Goal: Task Accomplishment & Management: Manage account settings

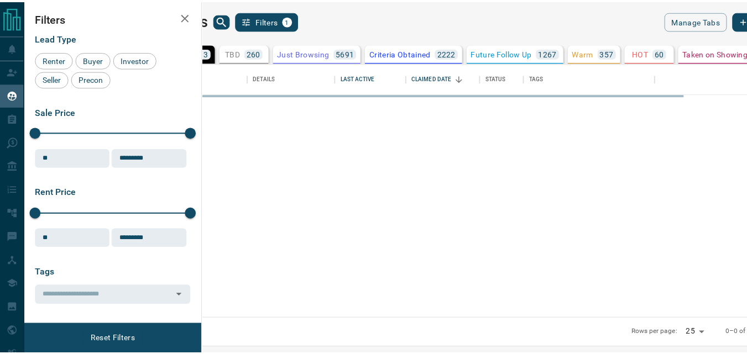
scroll to position [247, 538]
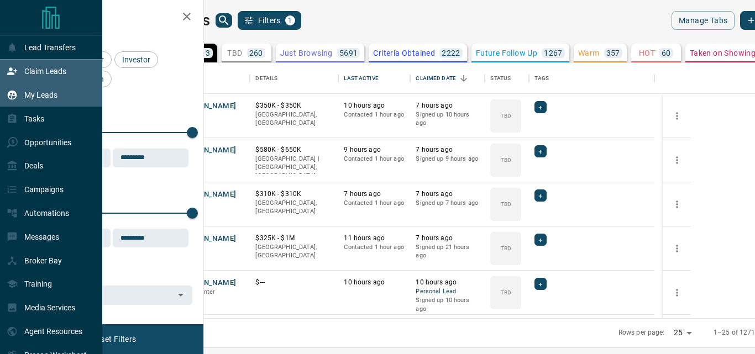
click at [33, 72] on p "Claim Leads" at bounding box center [45, 71] width 42 height 9
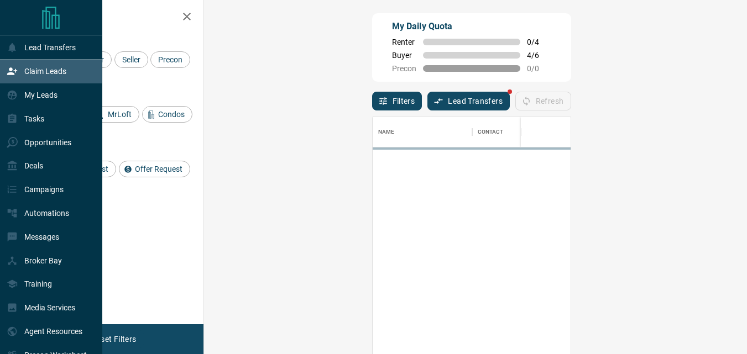
scroll to position [258, 511]
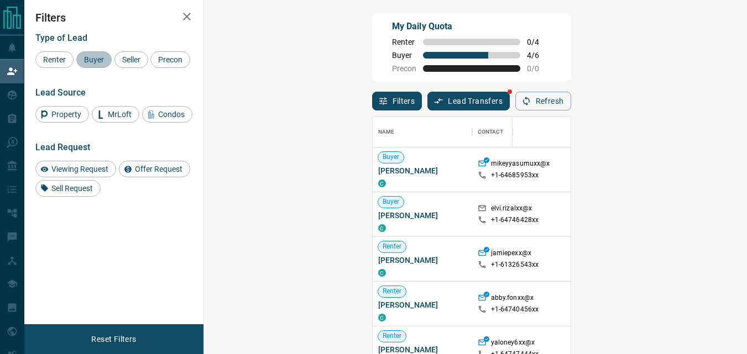
click at [90, 59] on span "Buyer" at bounding box center [94, 59] width 28 height 9
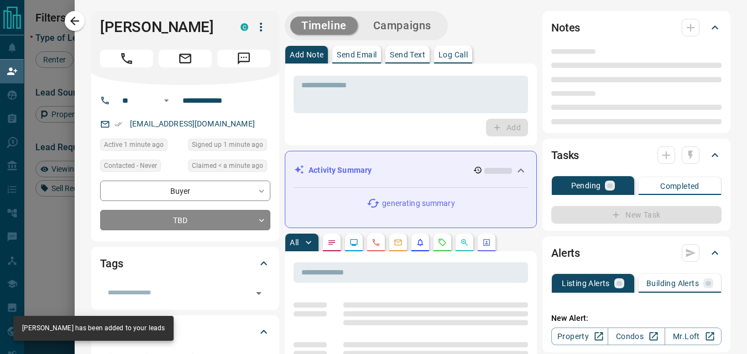
type input "**"
type input "**********"
type input "**"
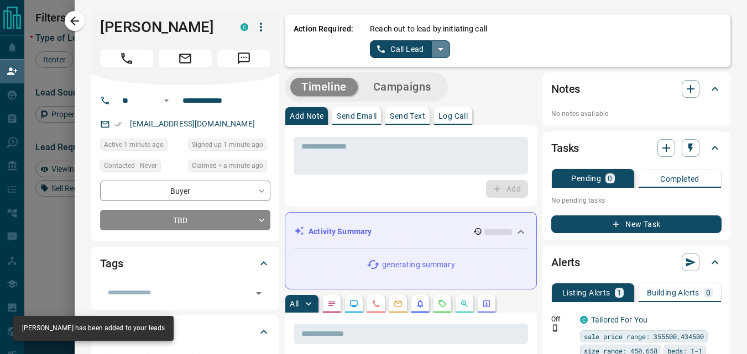
click at [434, 51] on icon "split button" at bounding box center [440, 49] width 13 height 13
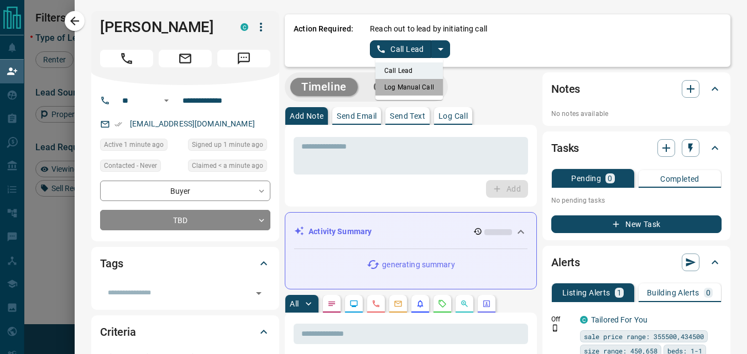
click at [410, 89] on li "Log Manual Call" at bounding box center [408, 87] width 67 height 17
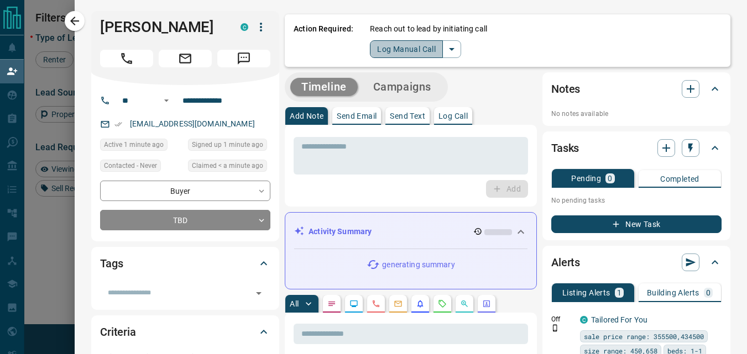
click at [392, 47] on button "Log Manual Call" at bounding box center [406, 49] width 73 height 18
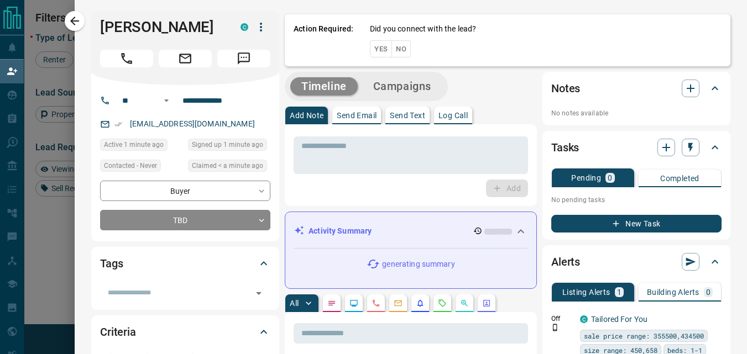
click at [370, 43] on button "Yes" at bounding box center [381, 48] width 22 height 17
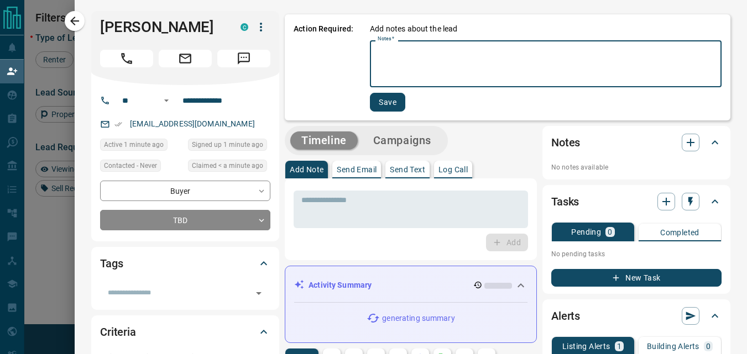
click at [388, 81] on textarea "Notes   *" at bounding box center [546, 64] width 336 height 38
type textarea "****"
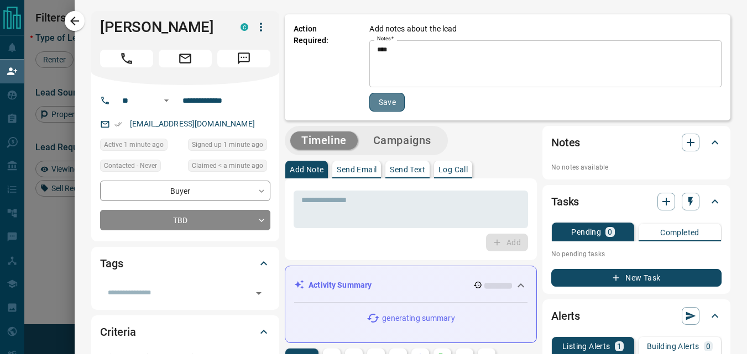
click at [381, 105] on button "Save" at bounding box center [386, 102] width 35 height 19
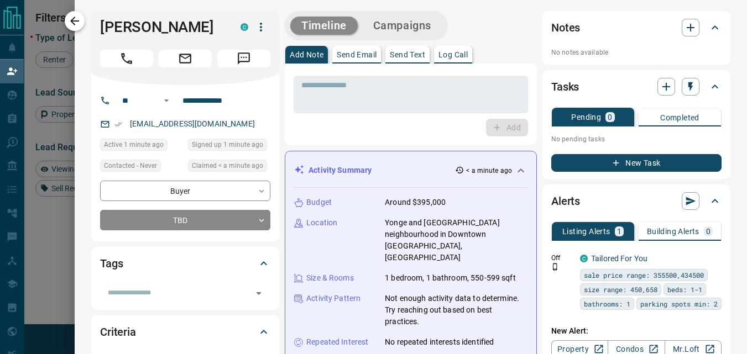
click at [77, 20] on icon "button" at bounding box center [74, 21] width 9 height 9
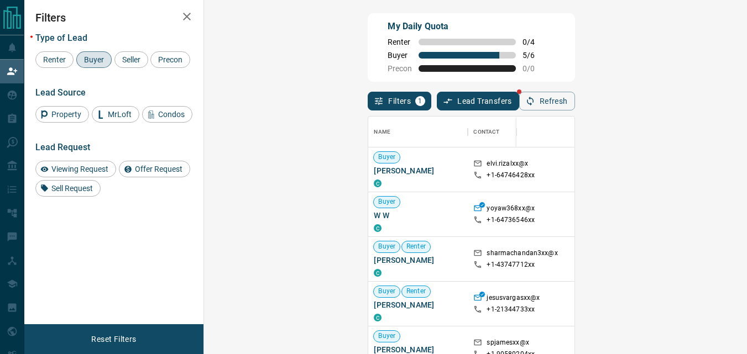
scroll to position [55, 0]
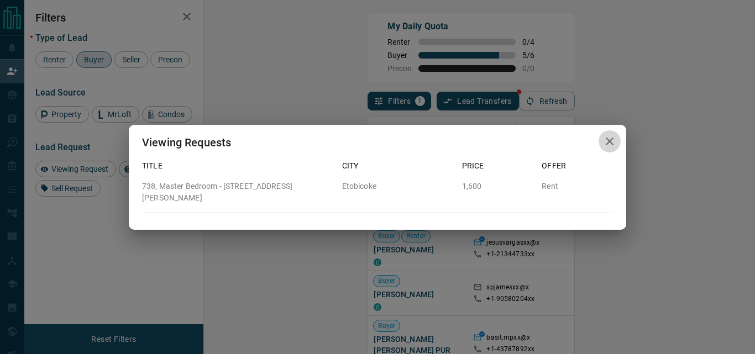
click at [607, 146] on icon "button" at bounding box center [609, 141] width 13 height 13
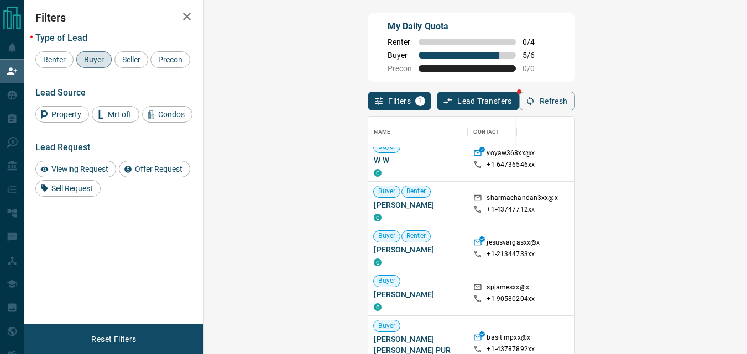
scroll to position [0, 0]
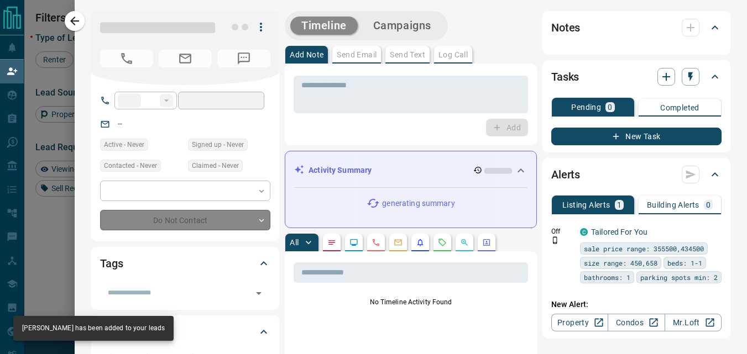
type input "**"
type input "**********"
type input "**"
type input "*********"
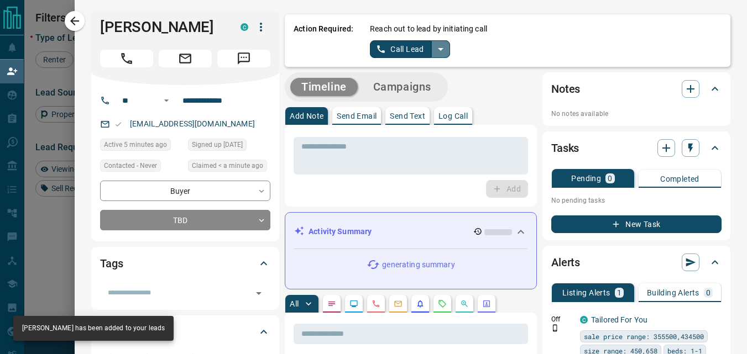
click at [438, 49] on icon "split button" at bounding box center [441, 49] width 6 height 3
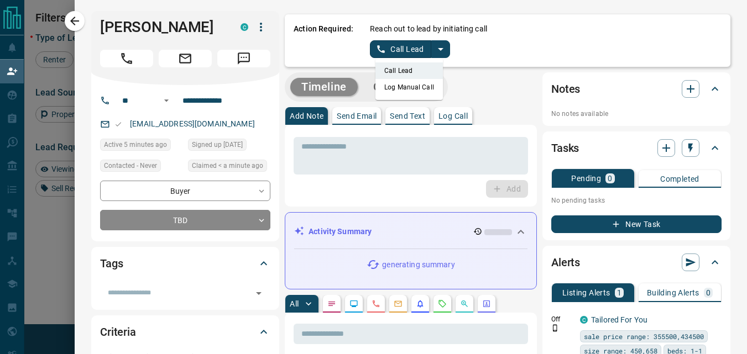
click at [387, 88] on li "Log Manual Call" at bounding box center [408, 87] width 67 height 17
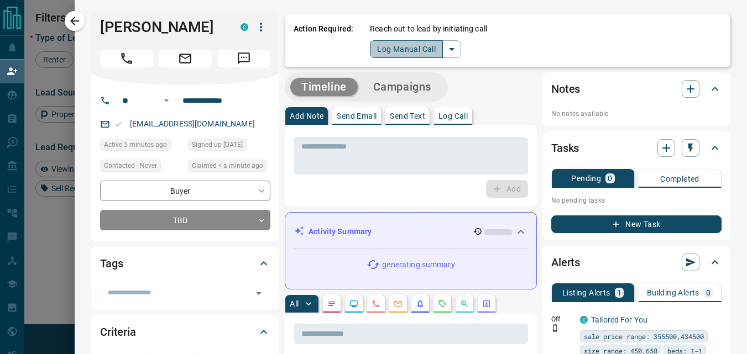
click at [370, 54] on button "Log Manual Call" at bounding box center [406, 49] width 73 height 18
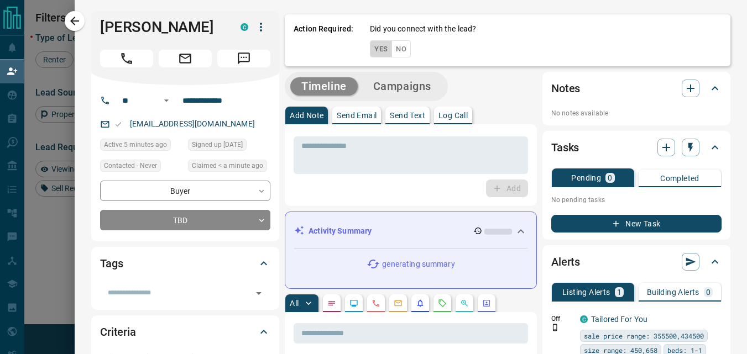
click at [370, 54] on button "Yes" at bounding box center [381, 48] width 22 height 17
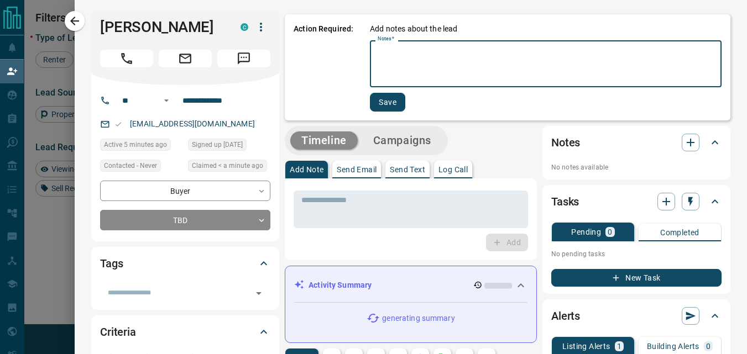
click at [378, 54] on textarea "Notes   *" at bounding box center [546, 64] width 336 height 38
type textarea "****"
click at [370, 102] on button "Save" at bounding box center [386, 102] width 35 height 19
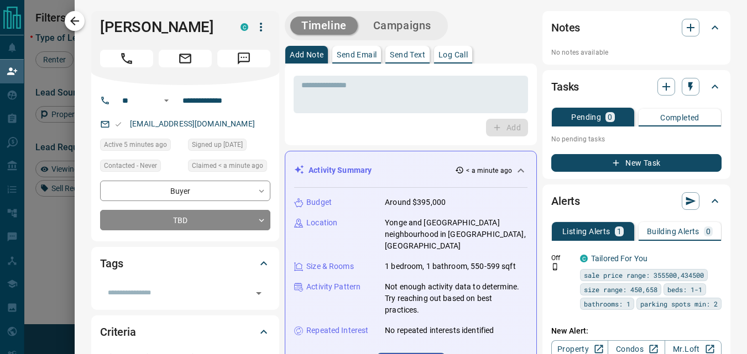
click at [81, 15] on icon "button" at bounding box center [74, 20] width 13 height 13
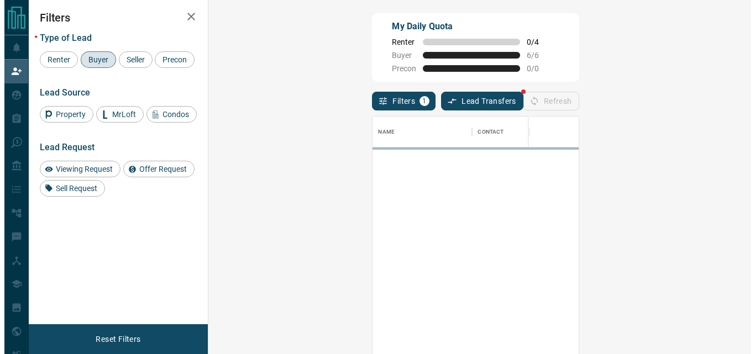
scroll to position [258, 511]
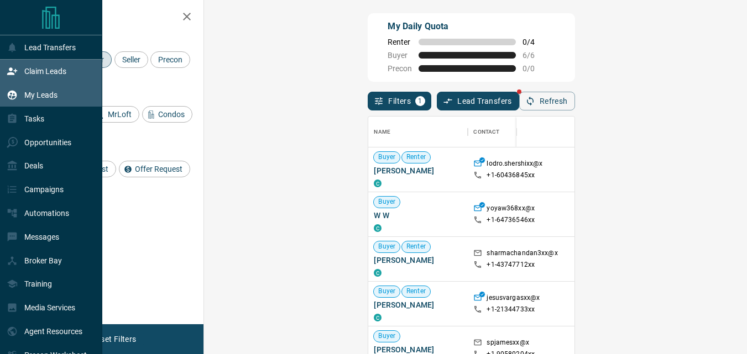
click at [41, 100] on p "My Leads" at bounding box center [40, 95] width 33 height 9
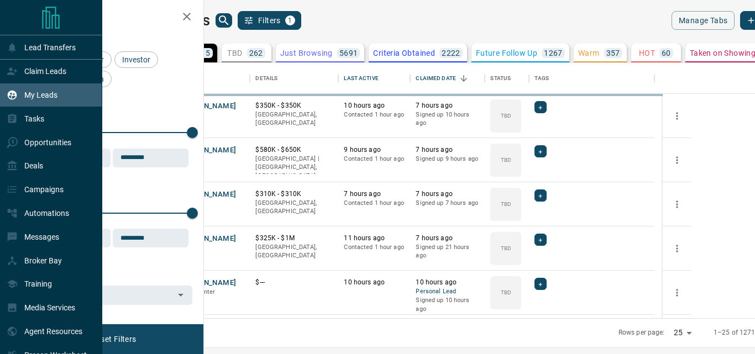
scroll to position [247, 538]
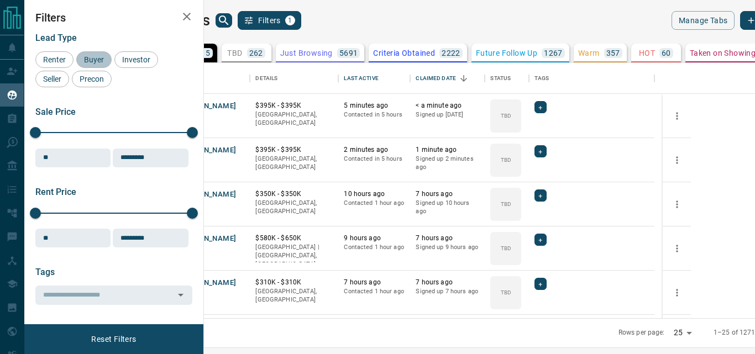
click at [86, 55] on span "Buyer" at bounding box center [94, 59] width 28 height 9
click at [265, 53] on div "TBD 199" at bounding box center [246, 53] width 38 height 10
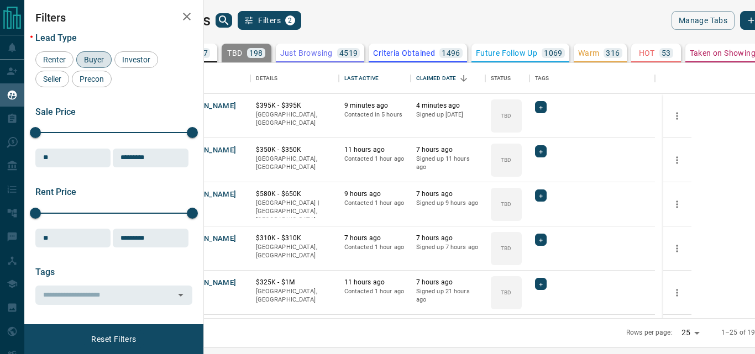
click at [635, 331] on body "Lead Transfers Claim Leads My Leads Tasks Opportunities Deals Campaigns Automat…" at bounding box center [377, 170] width 755 height 341
click at [624, 314] on li "50" at bounding box center [629, 316] width 29 height 17
type input "**"
click at [241, 106] on icon "Open in New Tab" at bounding box center [237, 105] width 7 height 7
click at [241, 149] on icon "Open in New Tab" at bounding box center [237, 150] width 7 height 7
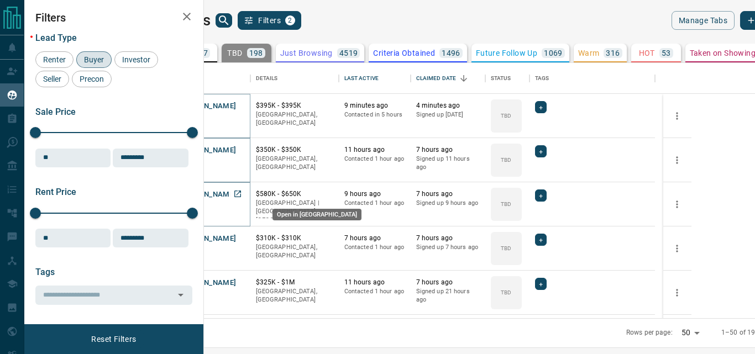
click at [242, 194] on icon "Open in New Tab" at bounding box center [237, 194] width 9 height 9
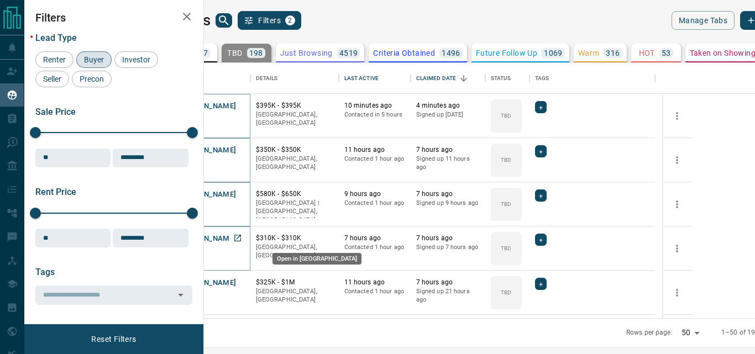
click at [242, 236] on icon "Open in New Tab" at bounding box center [237, 238] width 9 height 9
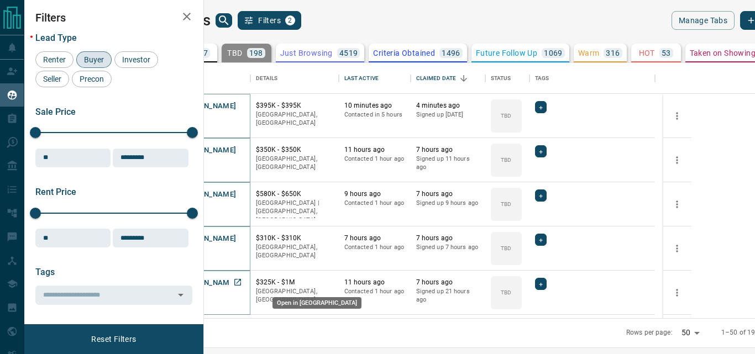
click at [242, 283] on icon "Open in New Tab" at bounding box center [237, 282] width 9 height 9
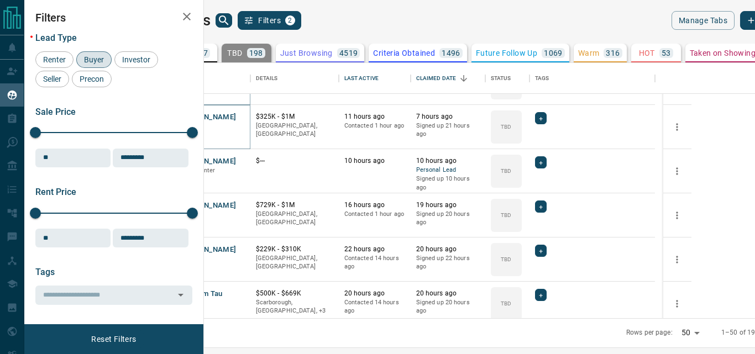
scroll to position [221, 0]
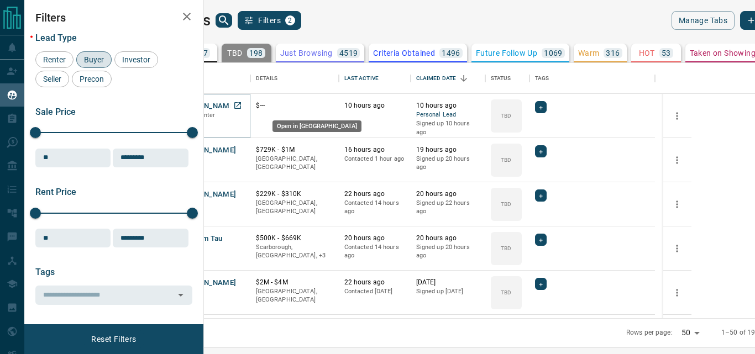
click at [242, 103] on icon "Open in New Tab" at bounding box center [237, 105] width 9 height 9
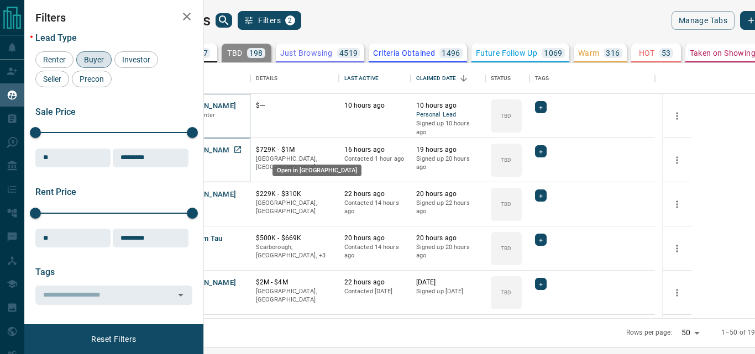
click at [242, 149] on icon "Open in New Tab" at bounding box center [237, 149] width 9 height 9
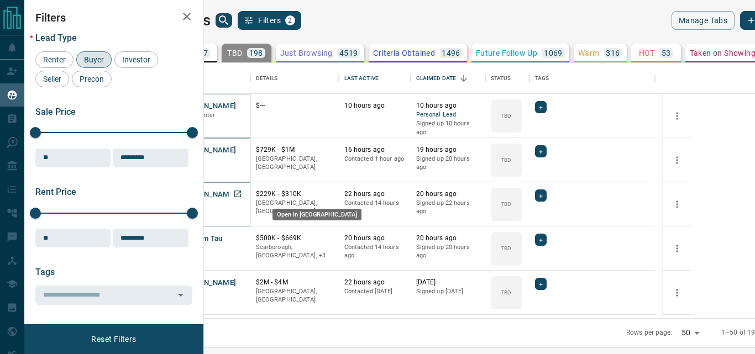
click at [241, 195] on icon "Open in New Tab" at bounding box center [237, 194] width 7 height 7
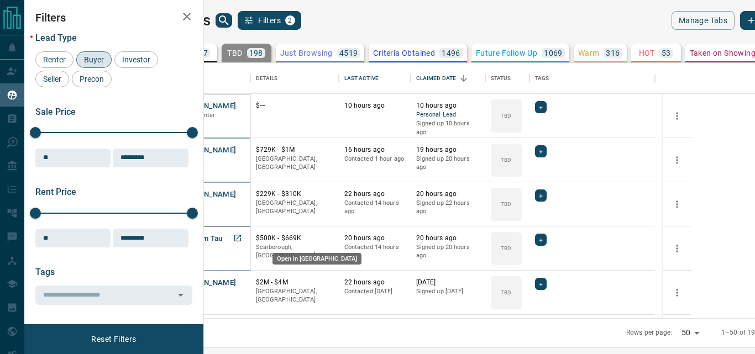
click at [242, 237] on icon "Open in New Tab" at bounding box center [237, 238] width 9 height 9
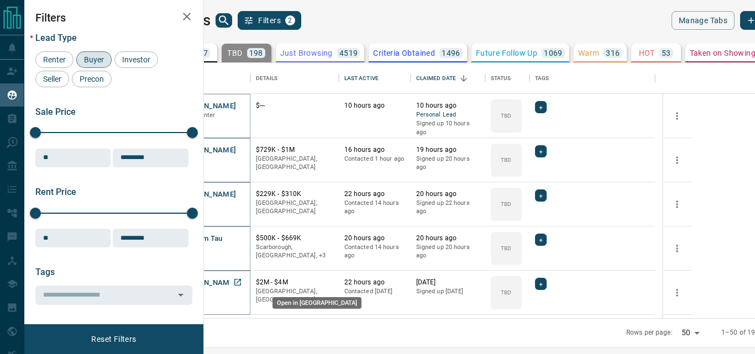
click at [242, 279] on icon "Open in New Tab" at bounding box center [237, 282] width 9 height 9
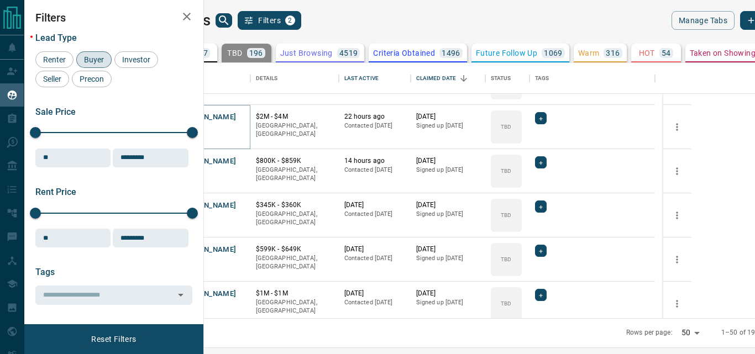
scroll to position [354, 0]
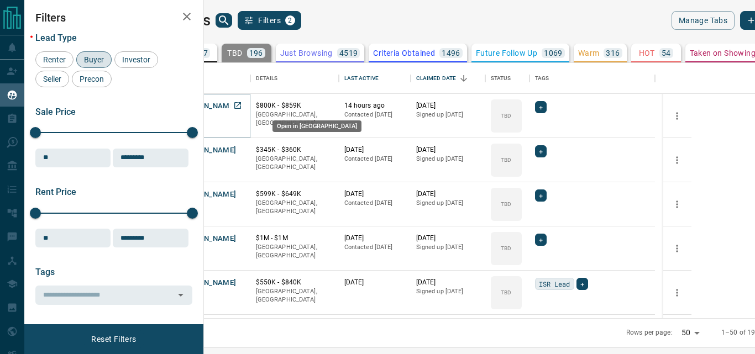
click at [245, 106] on link "Open in New Tab" at bounding box center [238, 105] width 14 height 14
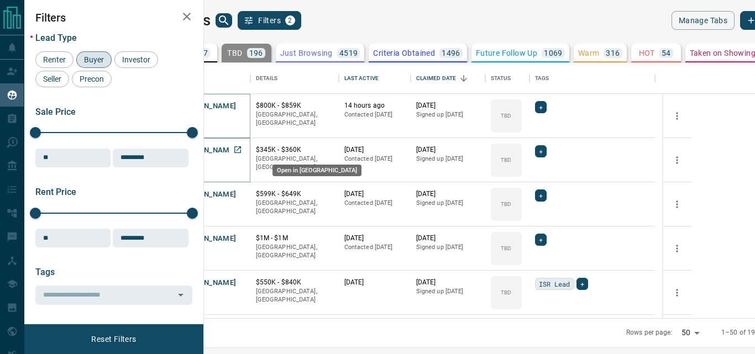
click at [241, 147] on icon "Open in New Tab" at bounding box center [237, 150] width 7 height 7
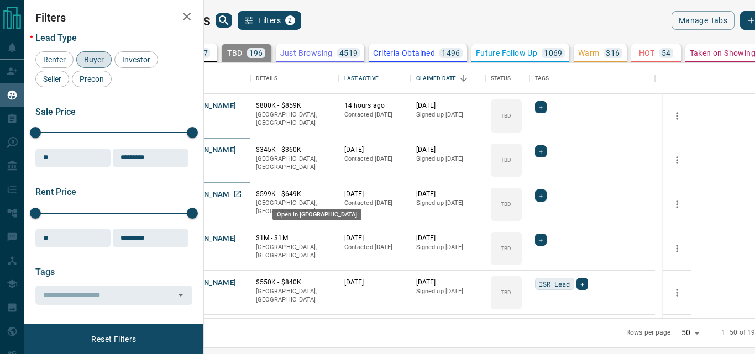
click at [241, 192] on icon "Open in New Tab" at bounding box center [237, 194] width 7 height 7
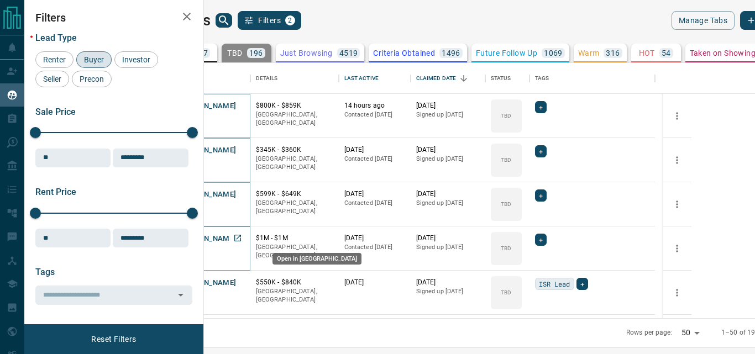
click at [245, 237] on link "Open in New Tab" at bounding box center [238, 238] width 14 height 14
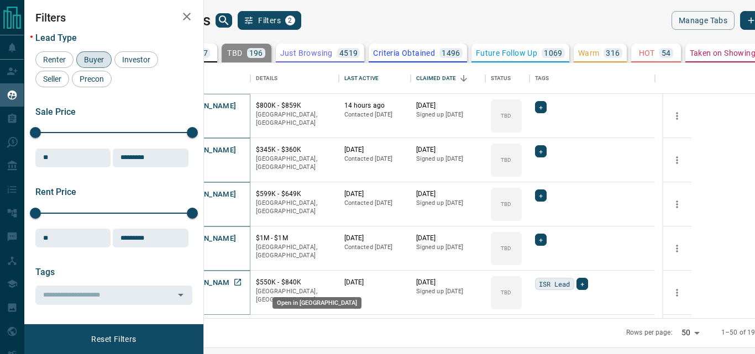
click at [242, 278] on icon "Open in New Tab" at bounding box center [237, 282] width 9 height 9
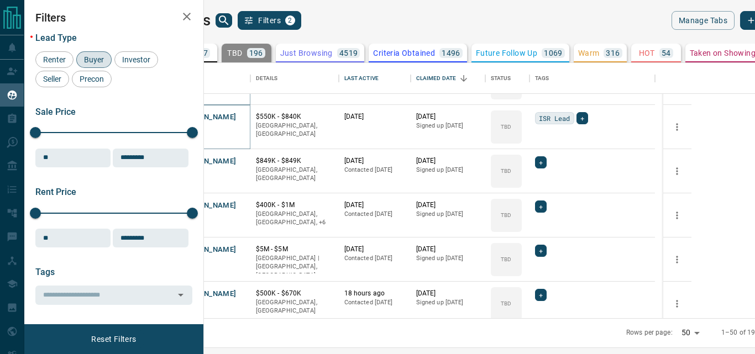
scroll to position [575, 0]
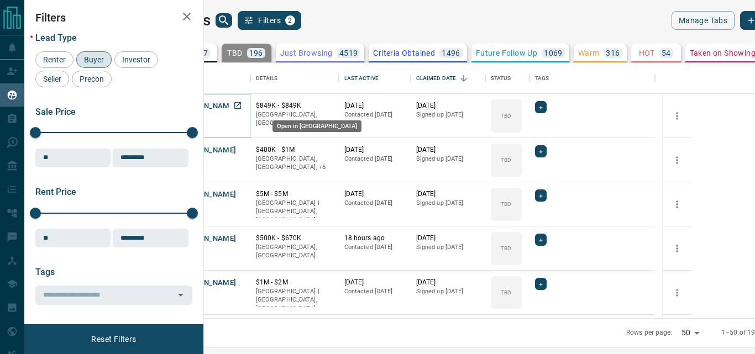
click at [241, 102] on icon "Open in New Tab" at bounding box center [237, 105] width 7 height 7
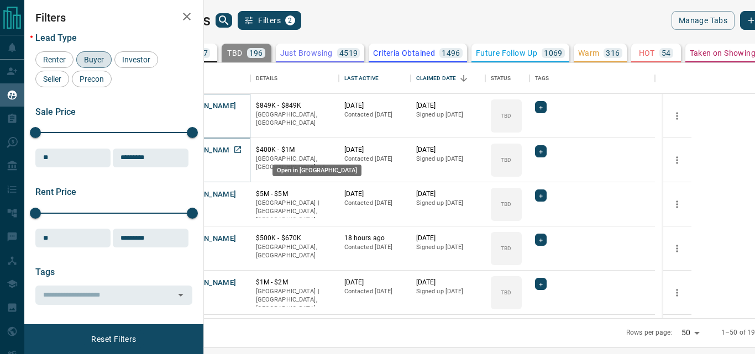
click at [242, 149] on icon "Open in New Tab" at bounding box center [237, 149] width 9 height 9
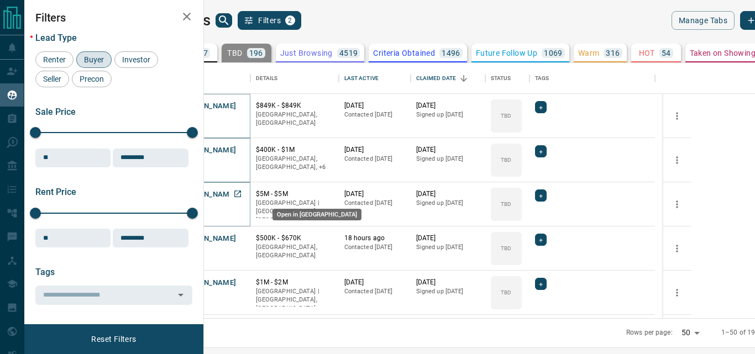
click at [242, 191] on icon "Open in New Tab" at bounding box center [237, 194] width 9 height 9
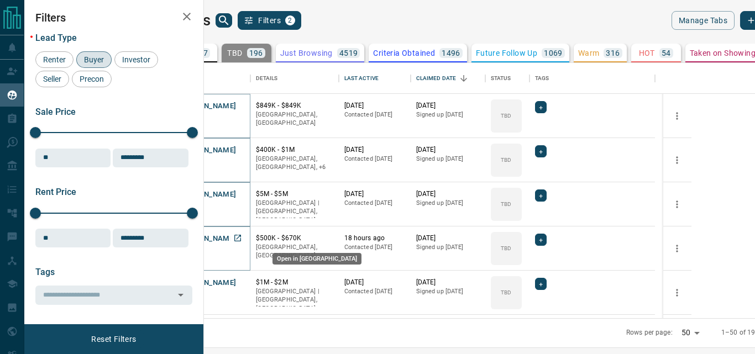
click at [242, 236] on icon "Open in New Tab" at bounding box center [237, 238] width 9 height 9
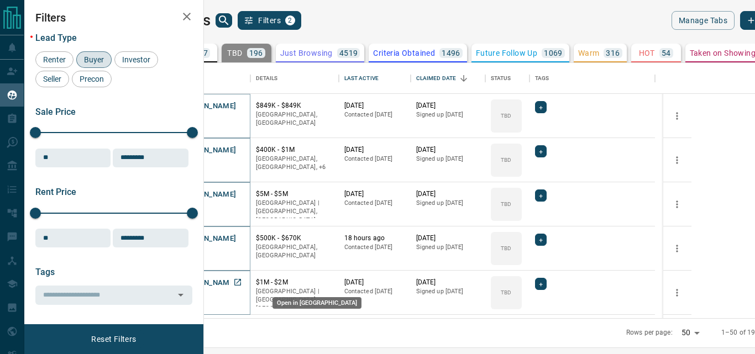
click at [242, 283] on icon "Open in New Tab" at bounding box center [237, 282] width 9 height 9
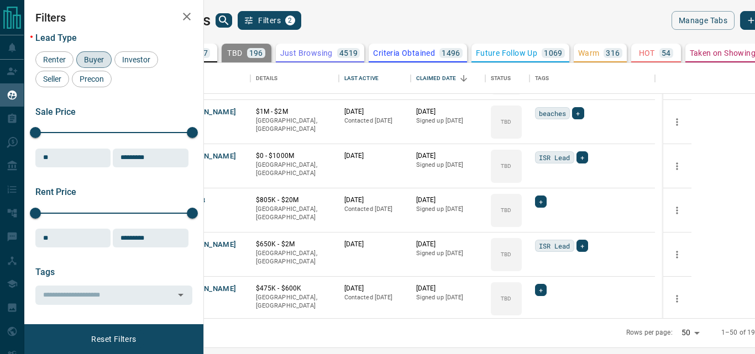
scroll to position [796, 0]
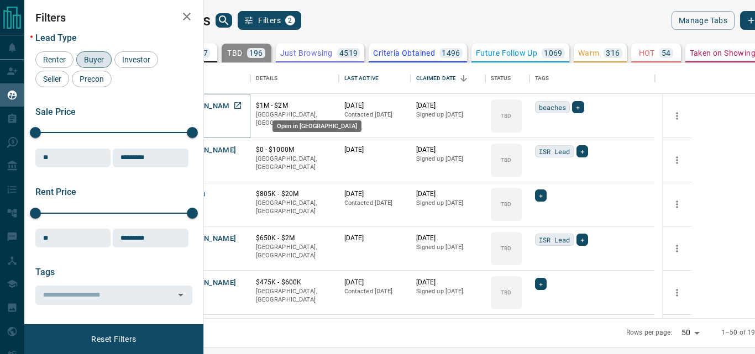
click at [242, 105] on icon "Open in New Tab" at bounding box center [237, 105] width 9 height 9
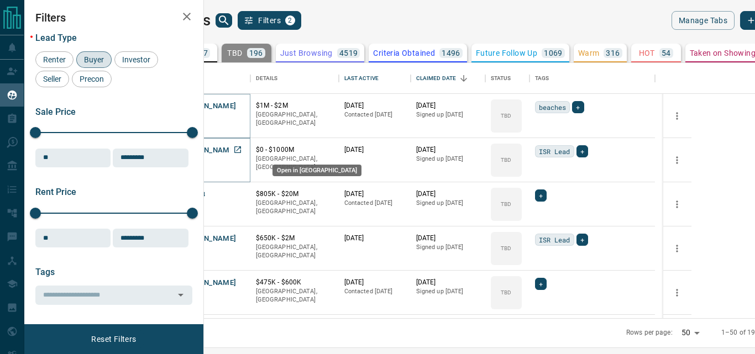
click at [242, 148] on icon "Open in New Tab" at bounding box center [237, 149] width 9 height 9
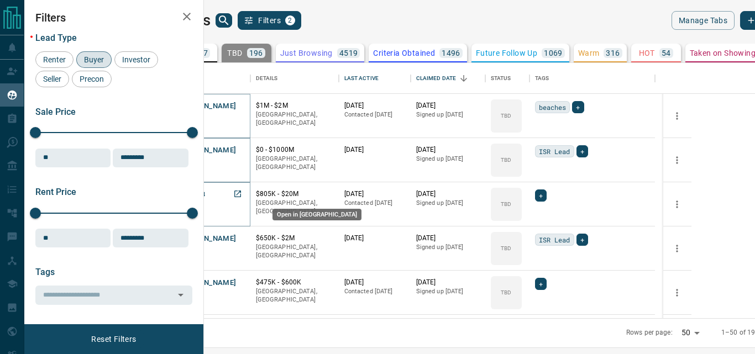
click at [241, 195] on icon "Open in New Tab" at bounding box center [237, 194] width 7 height 7
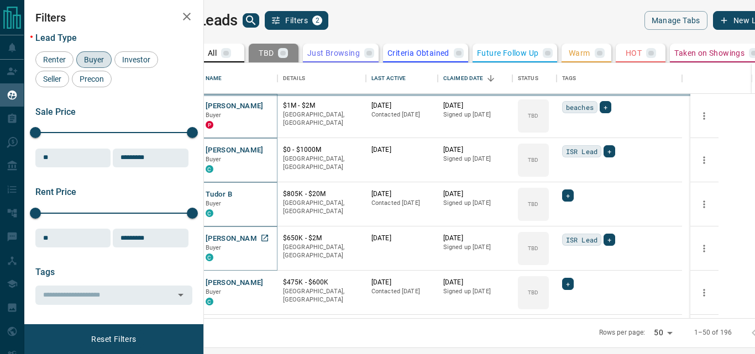
click at [268, 238] on icon "Open in New Tab" at bounding box center [265, 238] width 7 height 7
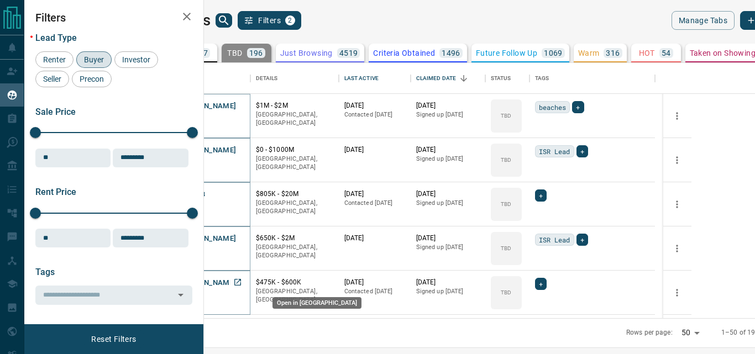
click at [242, 278] on icon "Open in New Tab" at bounding box center [237, 282] width 9 height 9
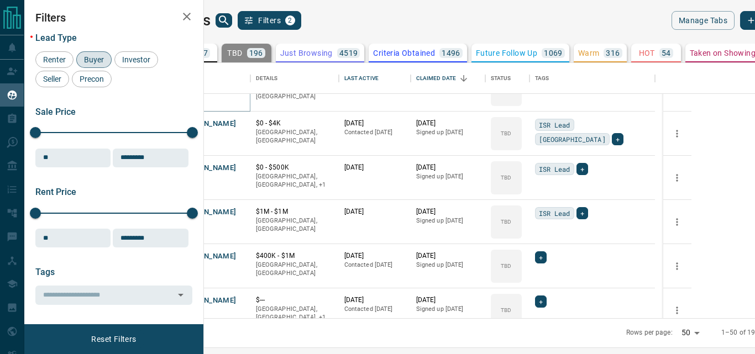
scroll to position [1024, 0]
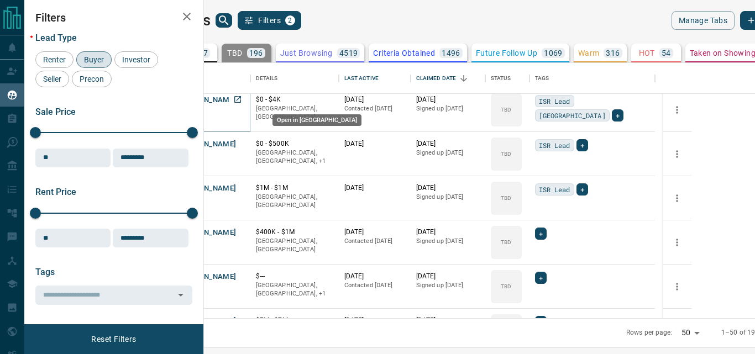
click at [241, 102] on icon "Open in New Tab" at bounding box center [237, 99] width 7 height 7
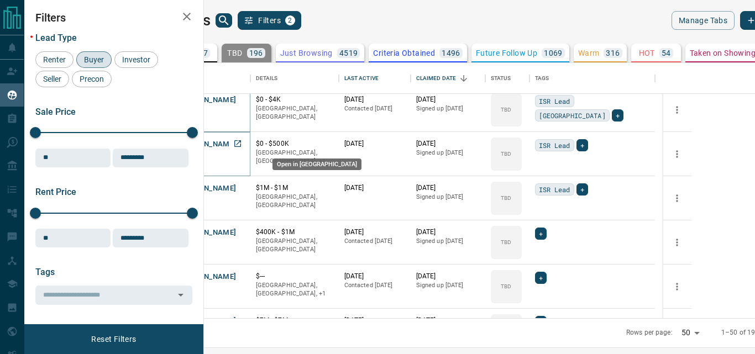
click at [241, 142] on icon "Open in New Tab" at bounding box center [237, 143] width 7 height 7
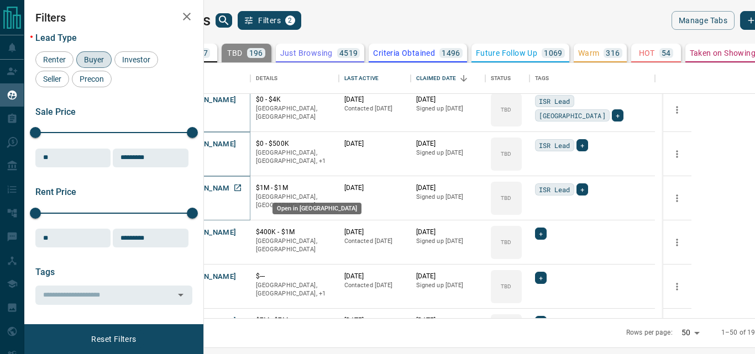
click at [242, 186] on icon "Open in New Tab" at bounding box center [237, 188] width 9 height 9
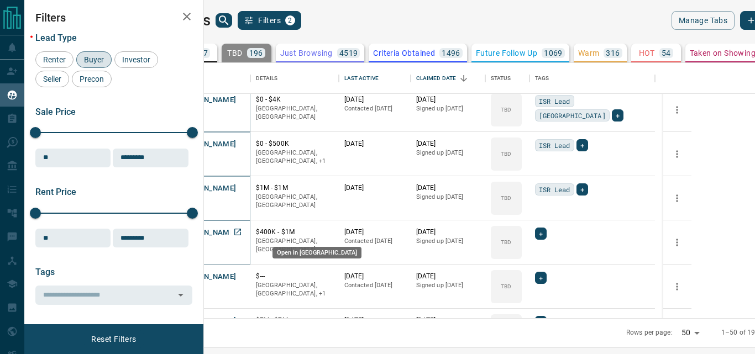
click at [241, 231] on icon "Open in New Tab" at bounding box center [237, 232] width 7 height 7
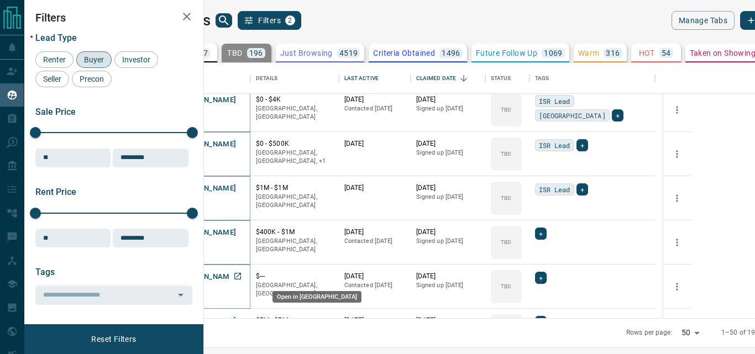
click at [241, 275] on icon "Open in New Tab" at bounding box center [237, 276] width 7 height 7
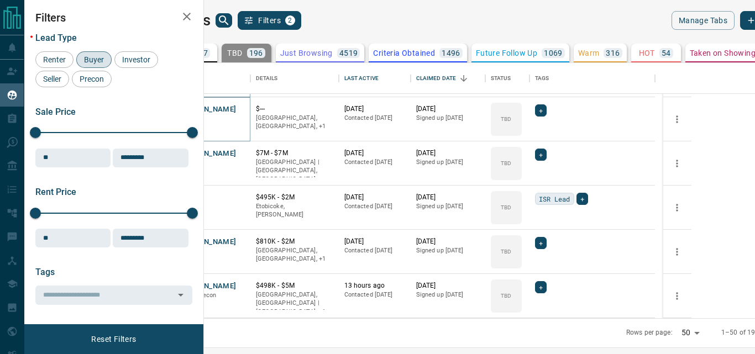
scroll to position [1233, 0]
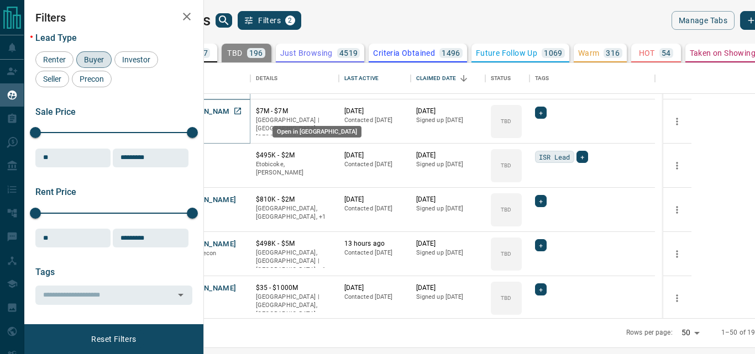
click at [242, 113] on icon "Open in New Tab" at bounding box center [237, 111] width 9 height 9
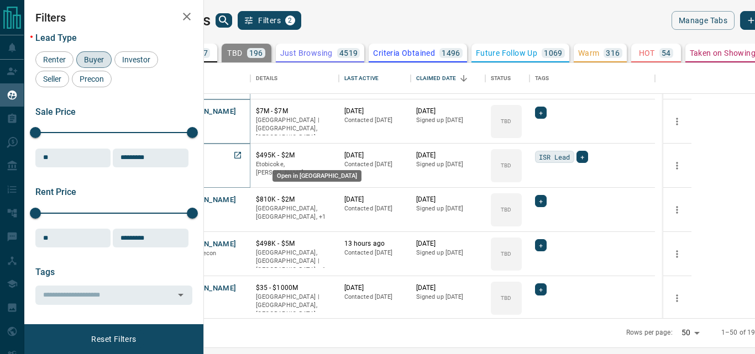
click at [242, 155] on icon "Open in New Tab" at bounding box center [237, 155] width 9 height 9
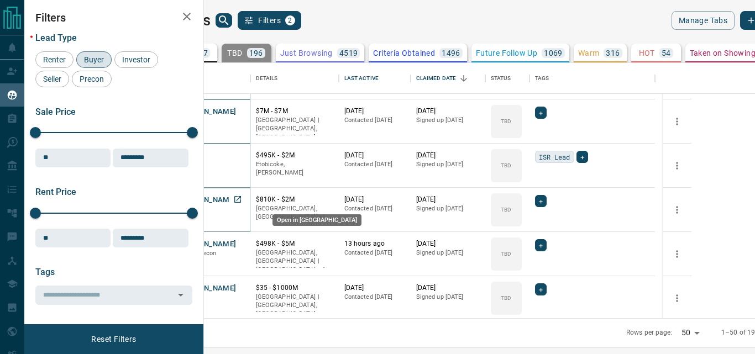
click at [242, 197] on icon "Open in New Tab" at bounding box center [237, 199] width 9 height 9
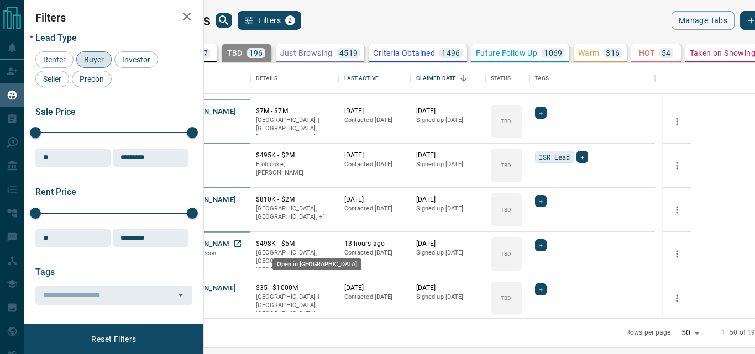
click at [242, 245] on icon "Open in New Tab" at bounding box center [237, 243] width 9 height 9
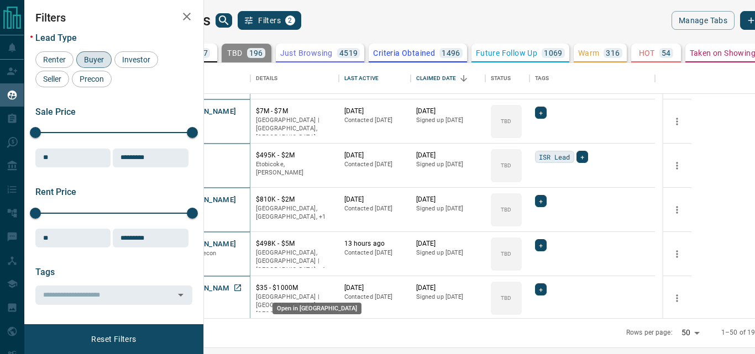
click at [242, 285] on icon "Open in New Tab" at bounding box center [237, 288] width 9 height 9
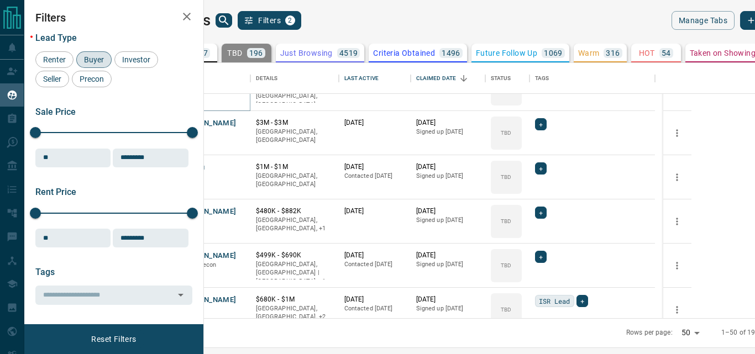
scroll to position [1449, 0]
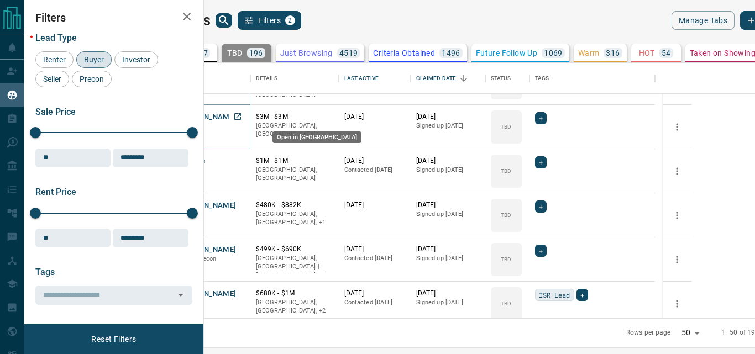
click at [241, 118] on icon "Open in New Tab" at bounding box center [237, 116] width 7 height 7
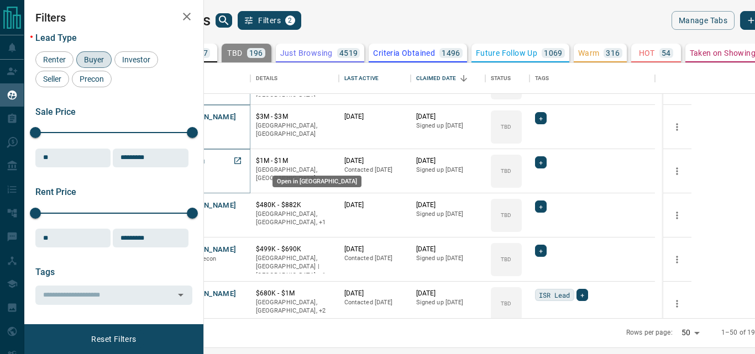
click at [241, 158] on icon "Open in New Tab" at bounding box center [237, 161] width 7 height 7
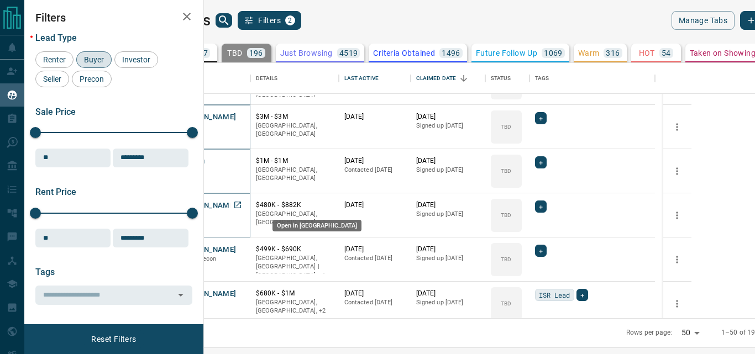
click at [241, 205] on icon "Open in New Tab" at bounding box center [237, 205] width 7 height 7
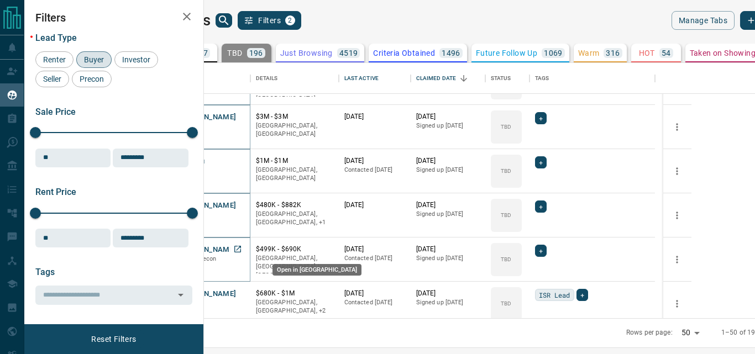
click at [241, 246] on icon "Open in New Tab" at bounding box center [237, 249] width 7 height 7
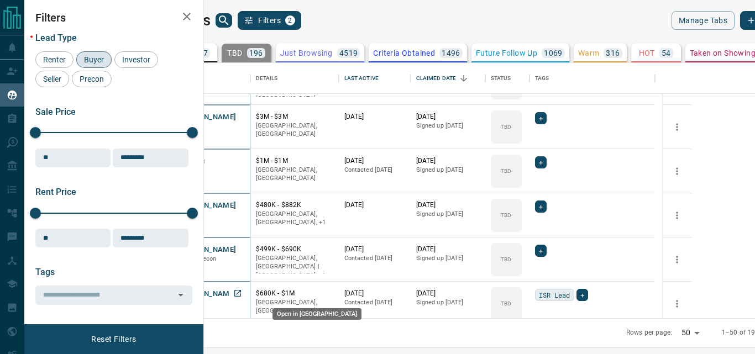
click at [242, 293] on icon "Open in New Tab" at bounding box center [237, 293] width 9 height 9
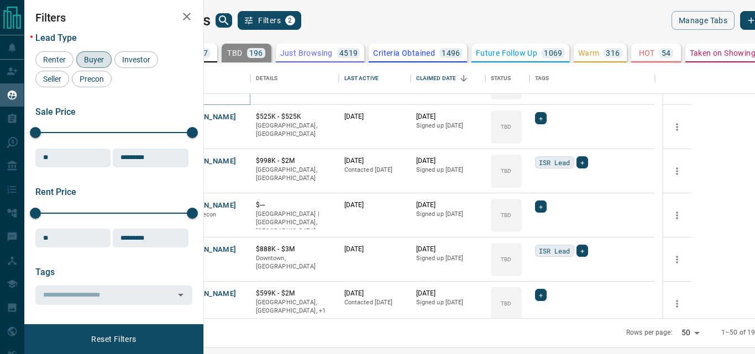
scroll to position [1682, 0]
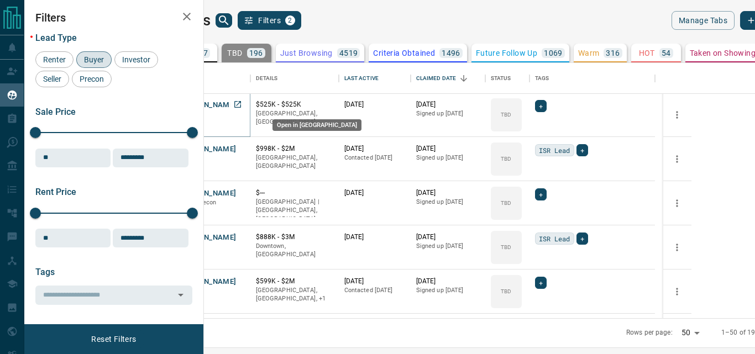
click at [242, 108] on icon "Open in New Tab" at bounding box center [237, 104] width 9 height 9
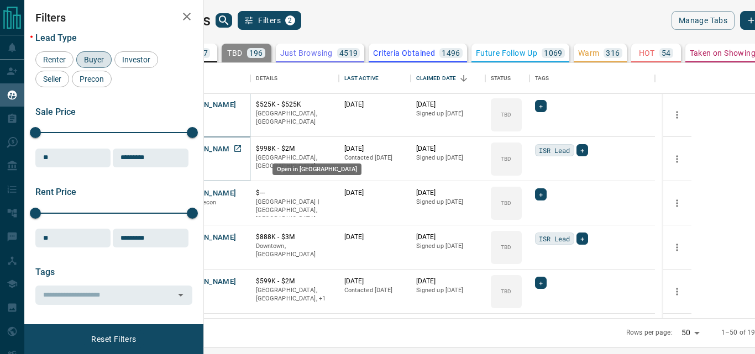
click at [241, 146] on icon "Open in New Tab" at bounding box center [237, 148] width 7 height 7
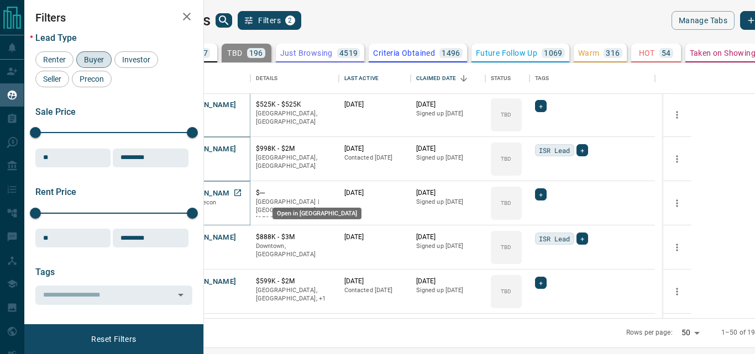
click at [242, 191] on icon "Open in New Tab" at bounding box center [237, 193] width 9 height 9
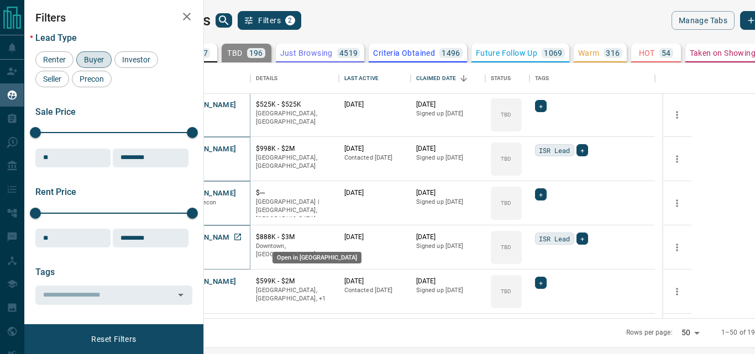
click at [242, 235] on icon "Open in New Tab" at bounding box center [237, 237] width 9 height 9
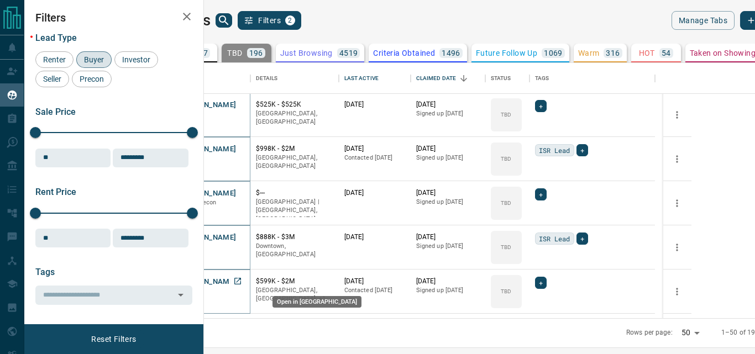
click at [241, 281] on icon "Open in New Tab" at bounding box center [237, 281] width 7 height 7
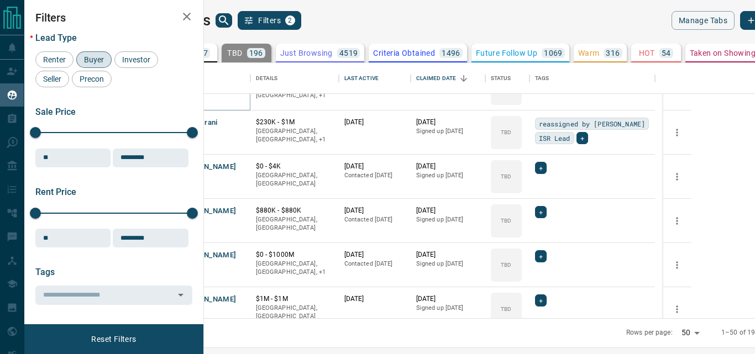
scroll to position [1898, 0]
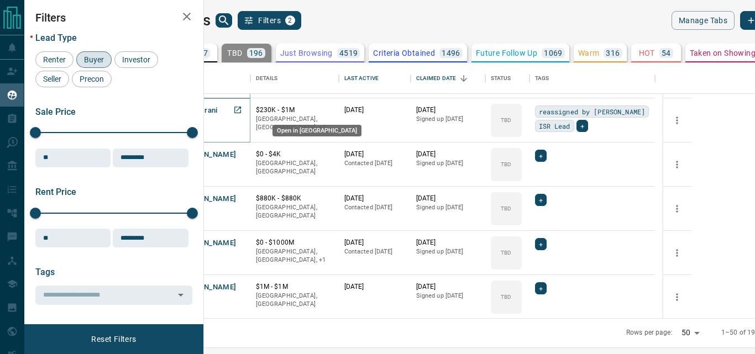
click at [242, 110] on icon "Open in New Tab" at bounding box center [237, 110] width 9 height 9
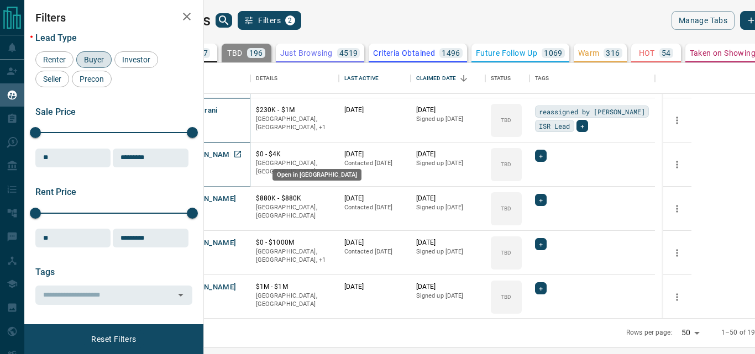
drag, startPoint x: 299, startPoint y: 155, endPoint x: 288, endPoint y: 147, distance: 13.8
click at [241, 153] on icon "Open in New Tab" at bounding box center [237, 154] width 7 height 7
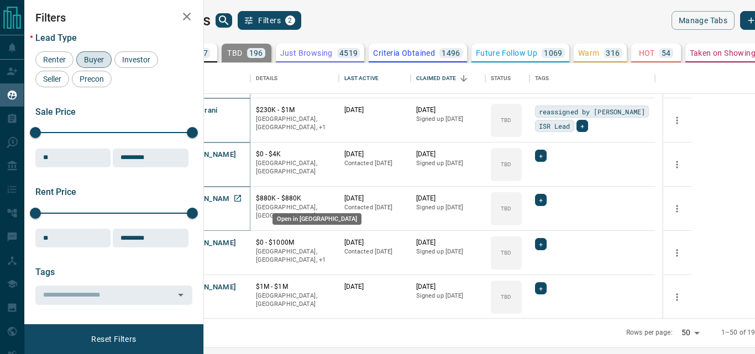
click at [242, 197] on icon "Open in New Tab" at bounding box center [237, 198] width 9 height 9
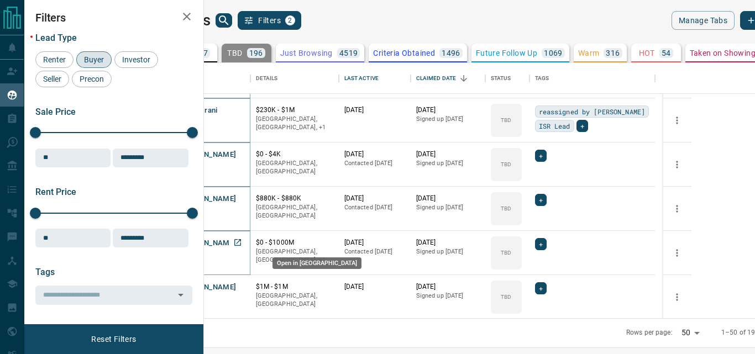
click at [242, 242] on icon "Open in New Tab" at bounding box center [237, 242] width 9 height 9
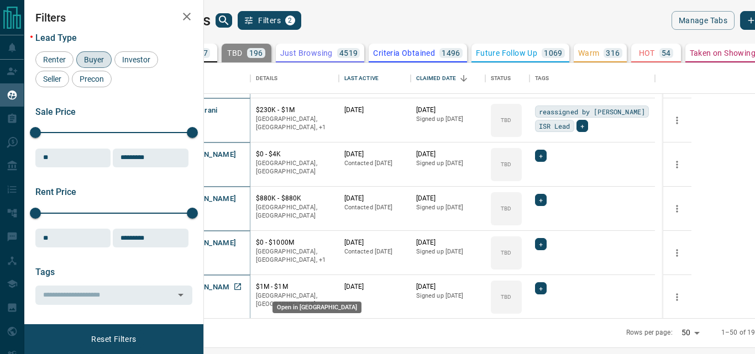
click at [241, 286] on icon "Open in New Tab" at bounding box center [237, 287] width 7 height 7
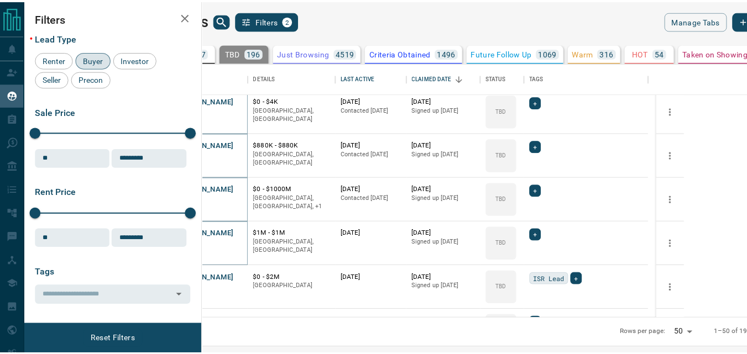
scroll to position [1987, 0]
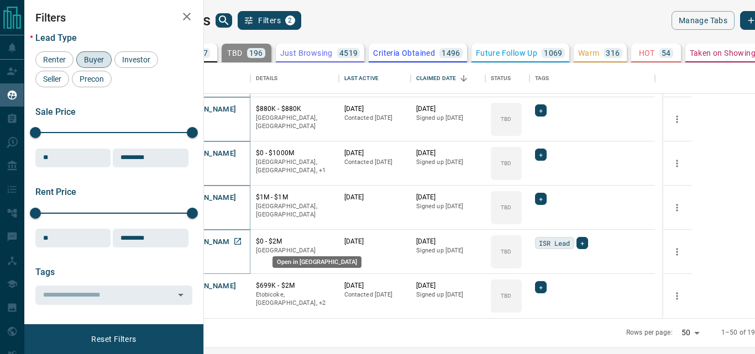
click at [242, 242] on icon "Open in New Tab" at bounding box center [237, 241] width 9 height 9
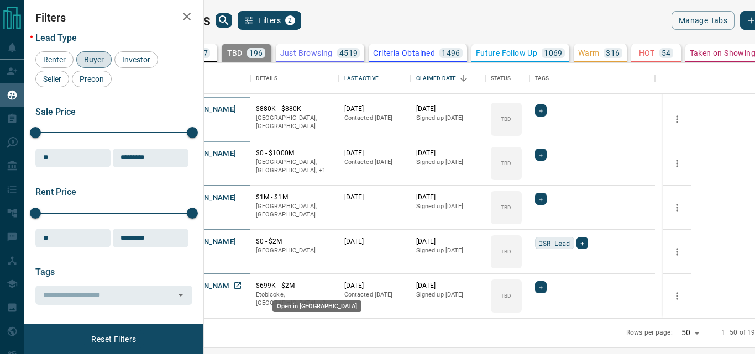
click at [242, 285] on icon "Open in New Tab" at bounding box center [237, 285] width 9 height 9
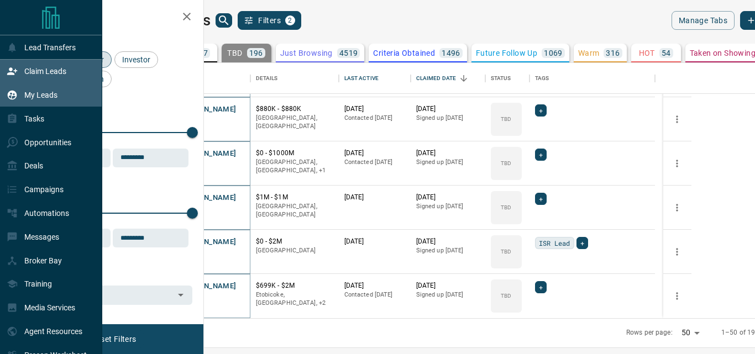
click at [38, 71] on p "Claim Leads" at bounding box center [45, 71] width 42 height 9
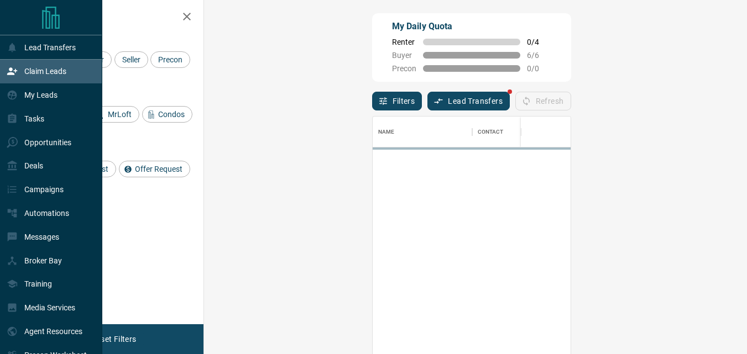
scroll to position [258, 511]
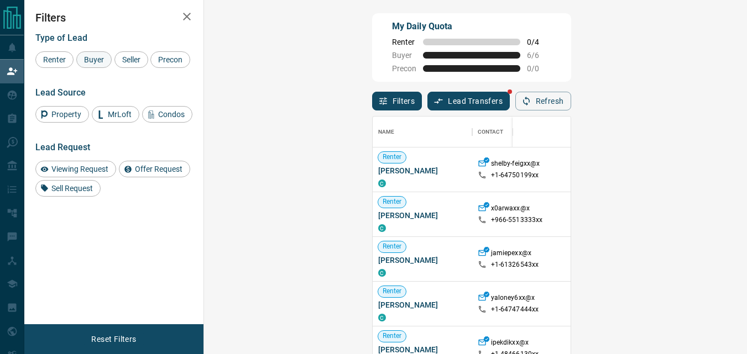
click at [100, 63] on span "Buyer" at bounding box center [94, 59] width 28 height 9
